Goal: Information Seeking & Learning: Learn about a topic

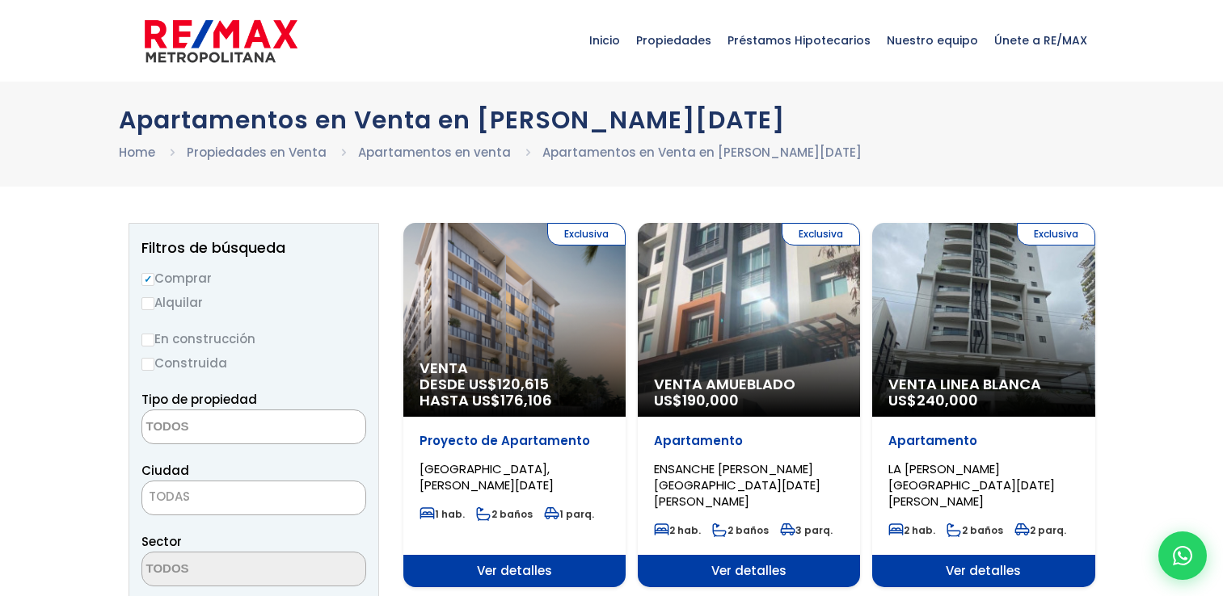
select select
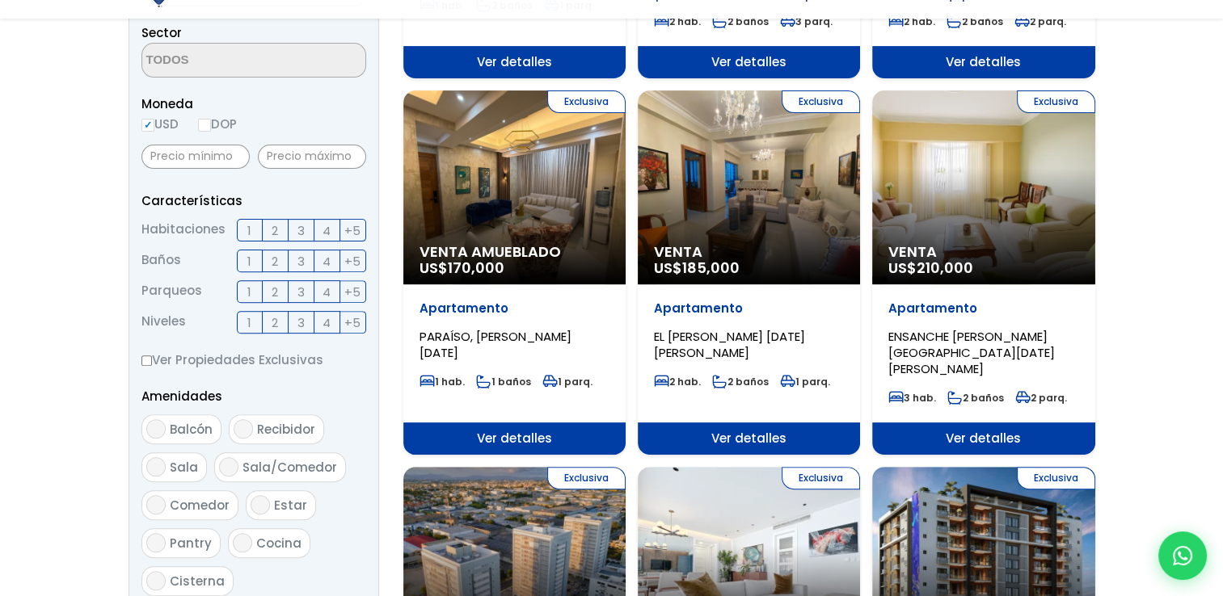
scroll to position [521, 0]
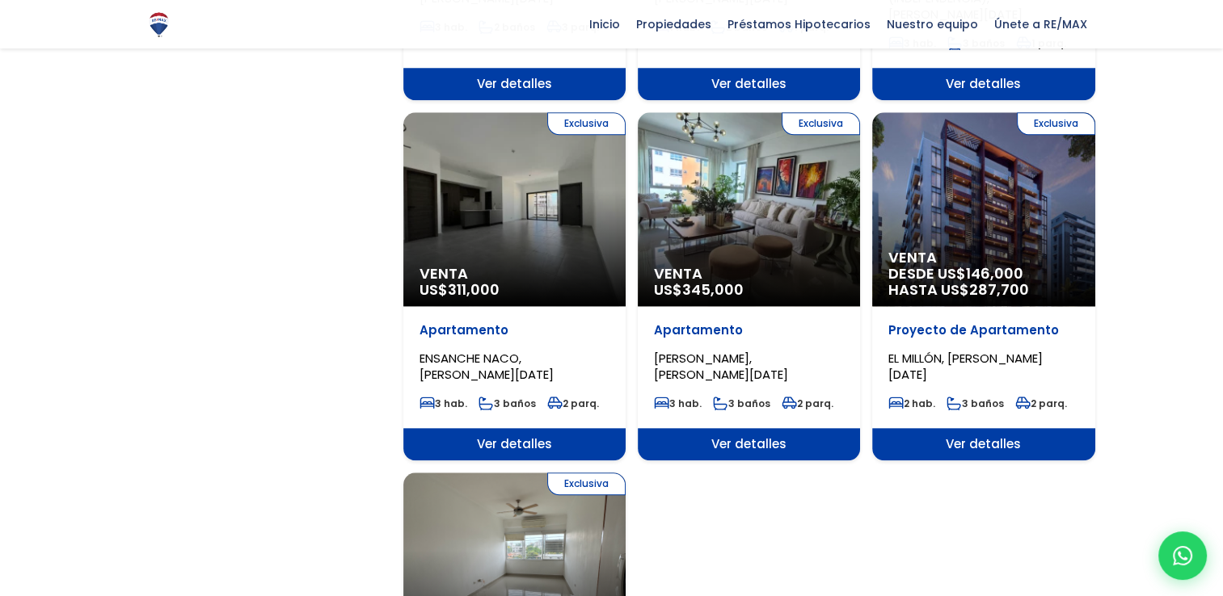
scroll to position [1638, 0]
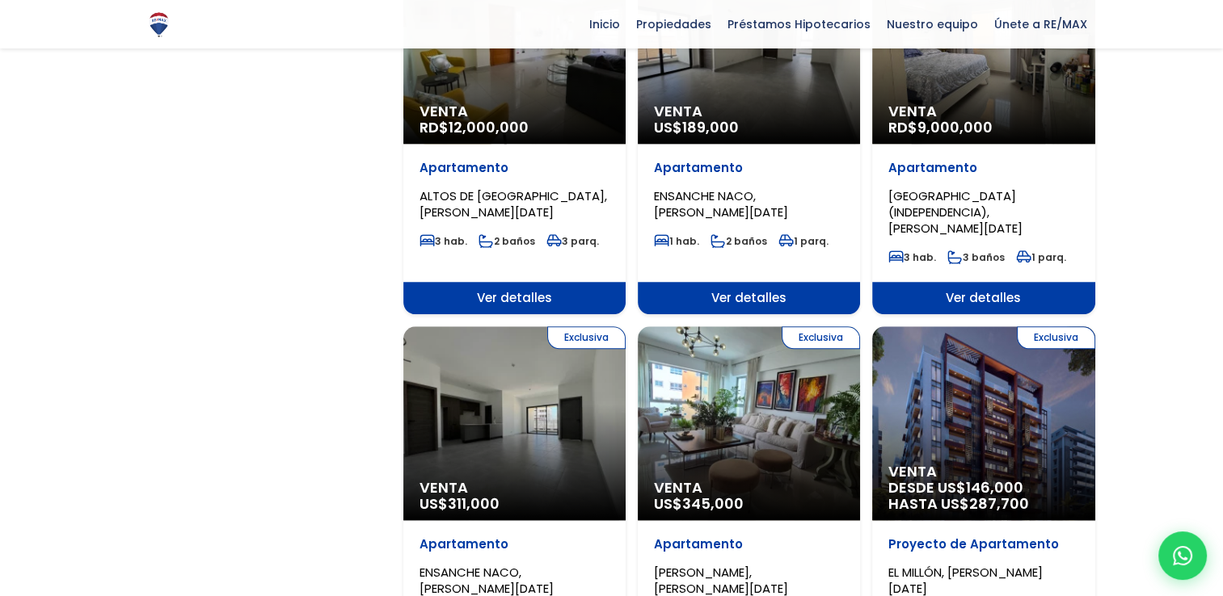
scroll to position [2323, 0]
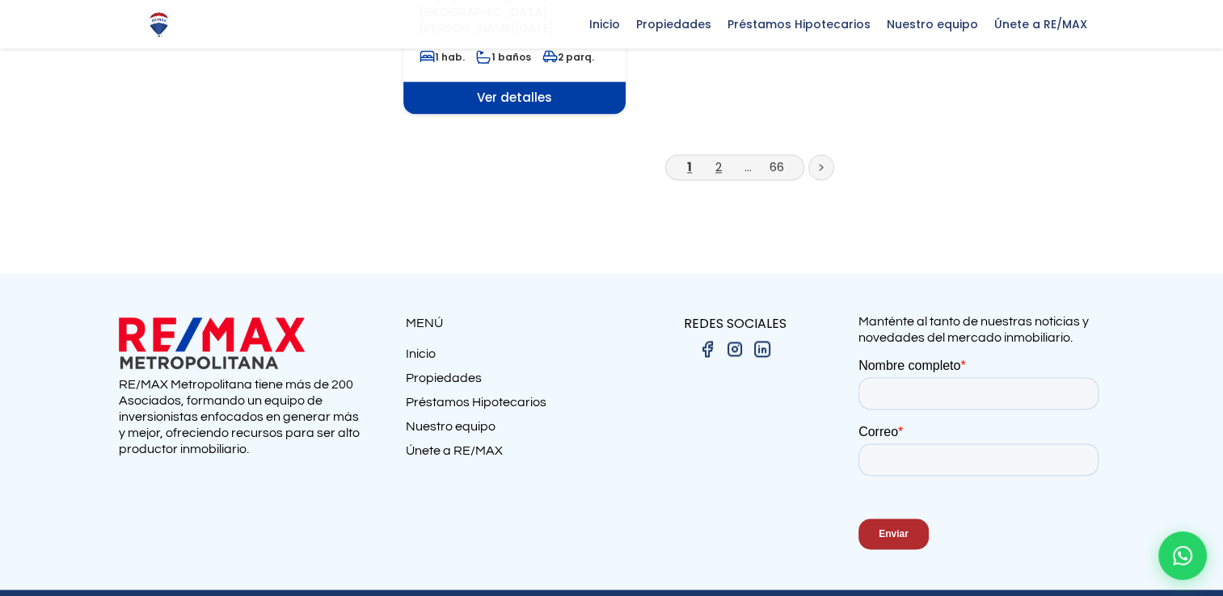
click at [716, 158] on link "2" at bounding box center [718, 166] width 6 height 17
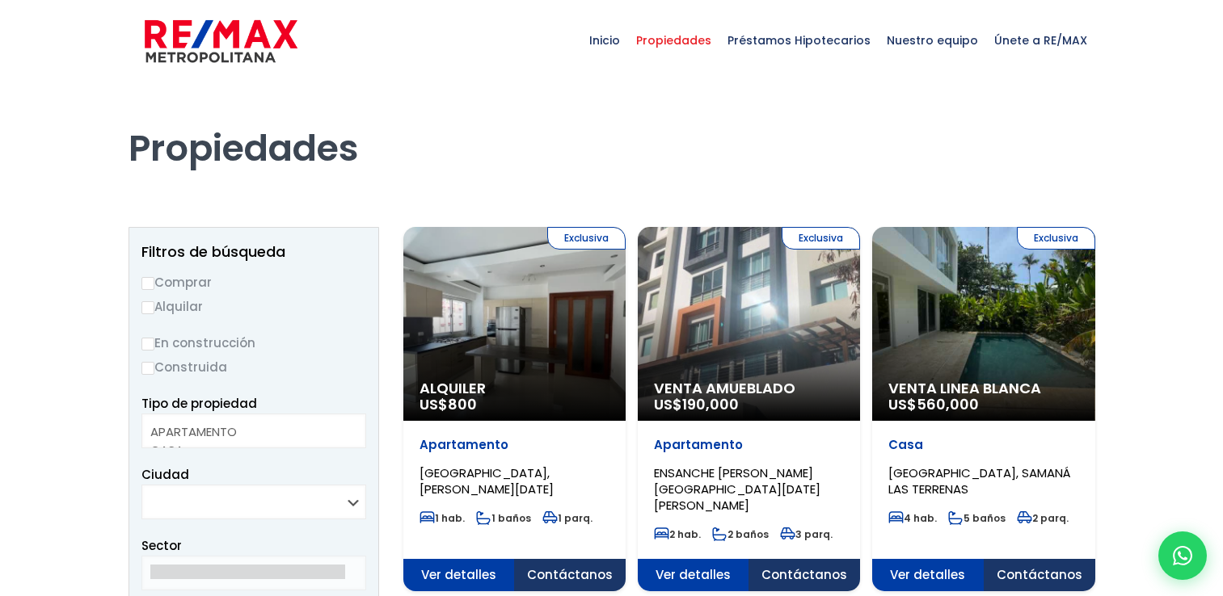
select select
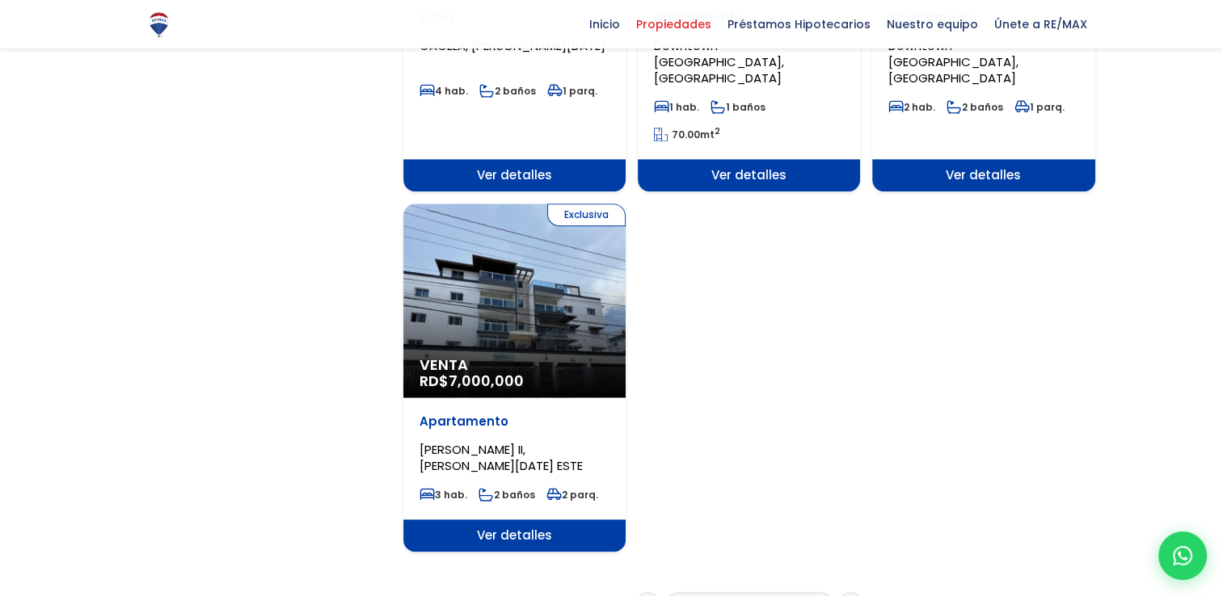
scroll to position [2002, 0]
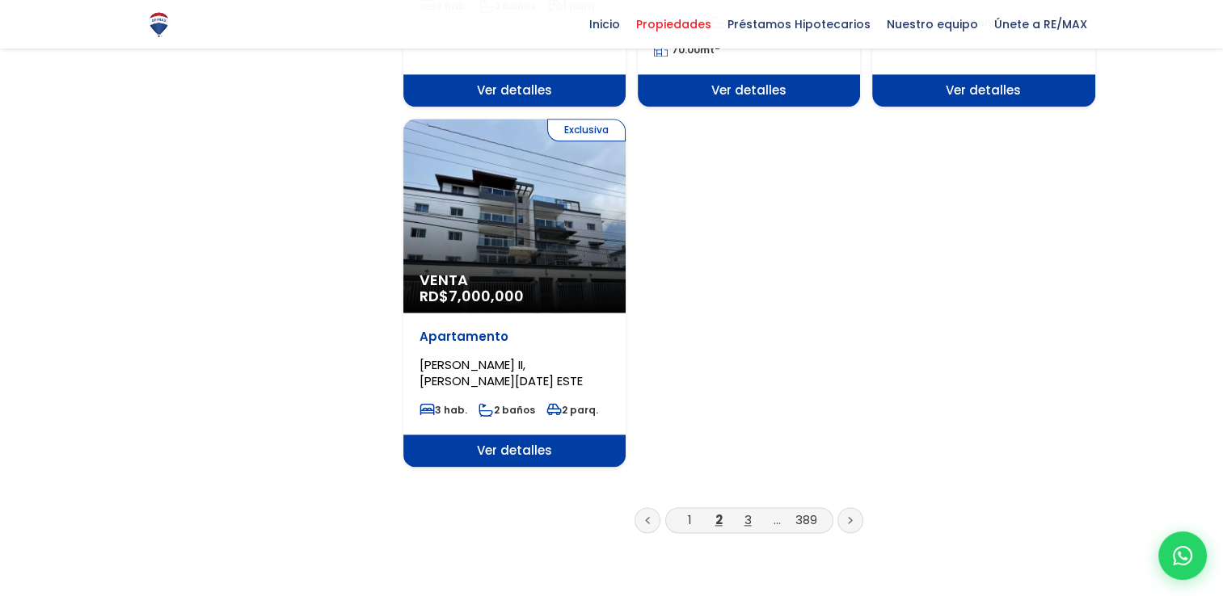
click at [747, 512] on link "3" at bounding box center [747, 520] width 7 height 17
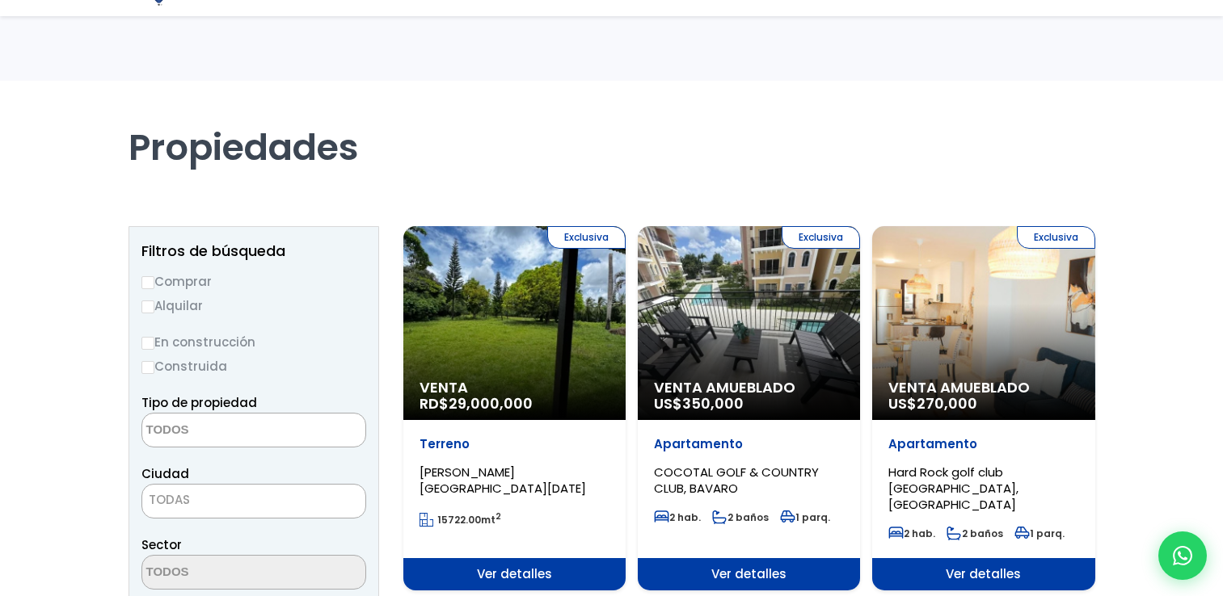
select select
